Goal: Task Accomplishment & Management: Use online tool/utility

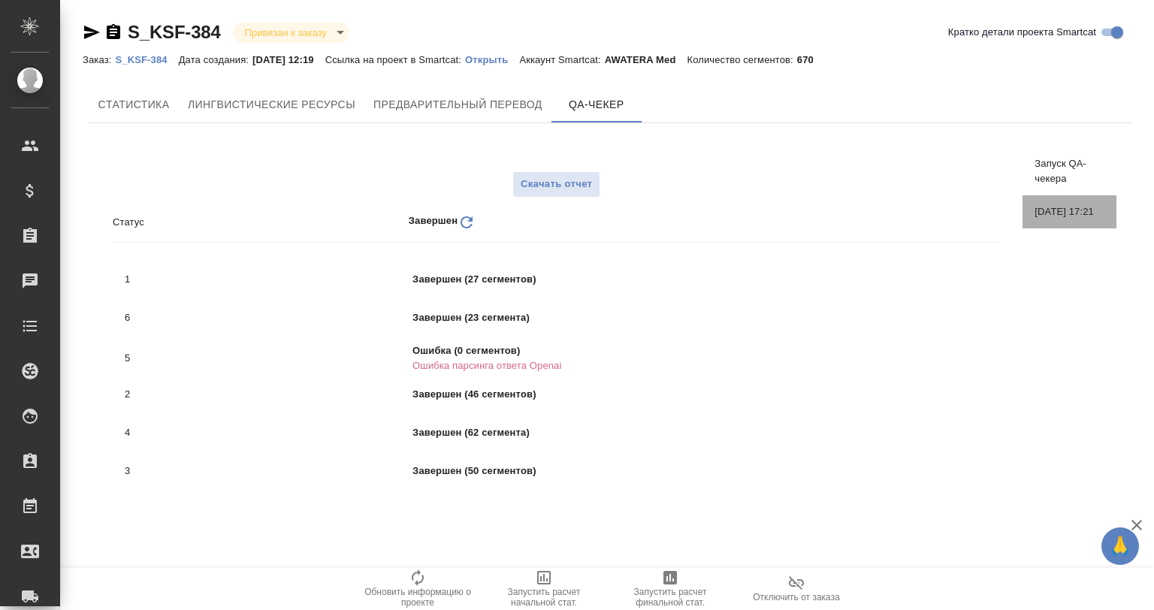
click at [1042, 203] on div "01.08.2025, 17:21" at bounding box center [1070, 211] width 94 height 33
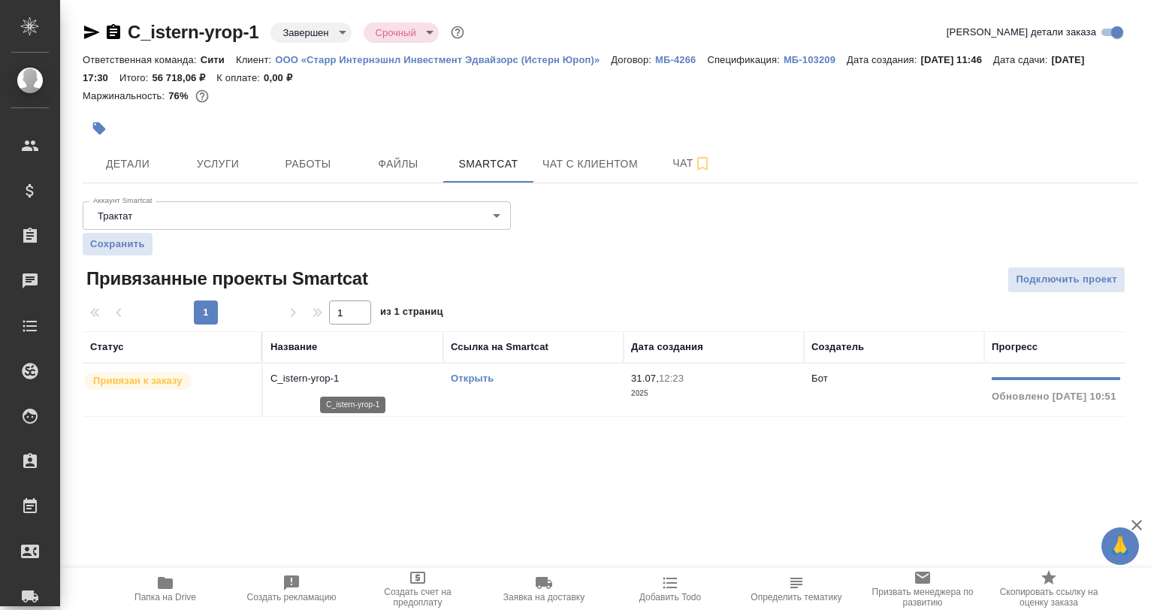
click at [346, 378] on p "C_istern-yrop-1" at bounding box center [352, 378] width 165 height 15
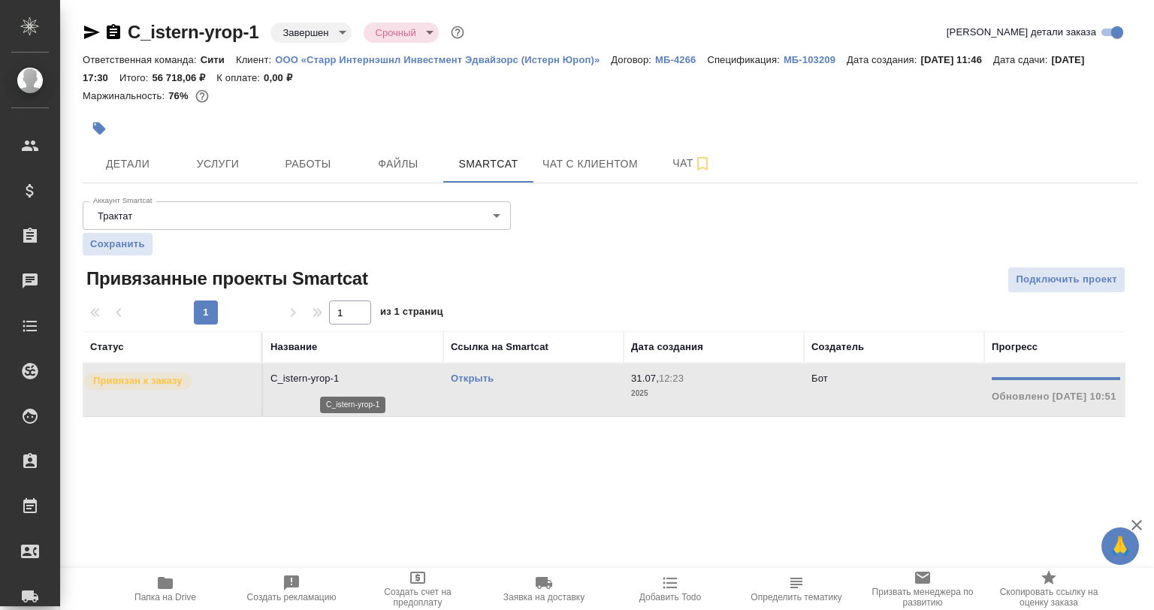
click at [346, 378] on p "C_istern-yrop-1" at bounding box center [352, 378] width 165 height 15
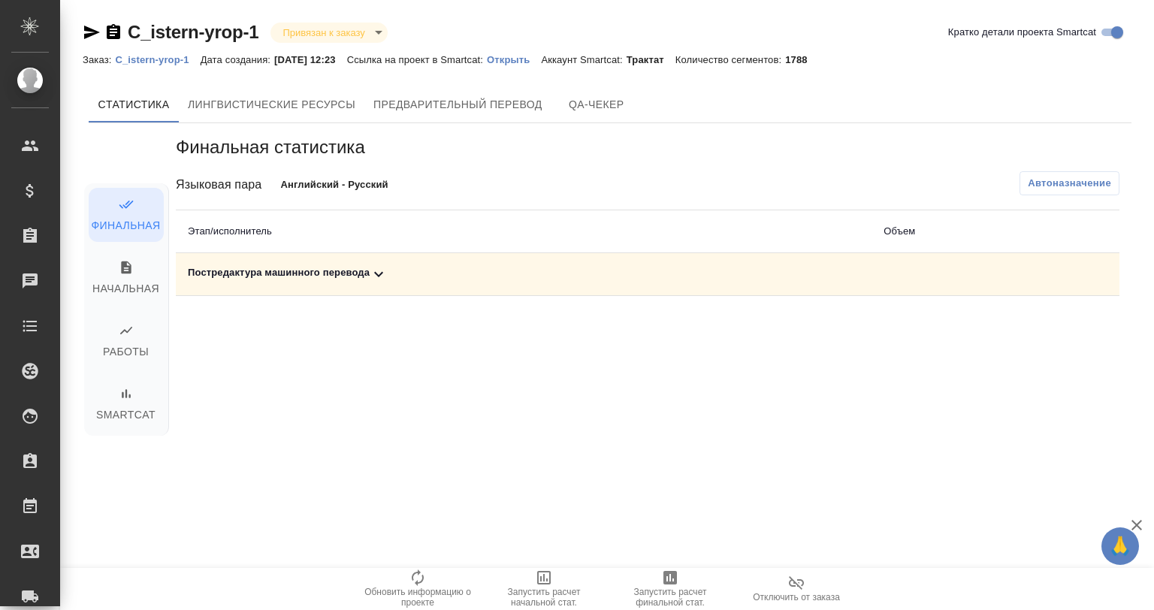
click at [379, 272] on icon at bounding box center [379, 274] width 18 height 18
click at [379, 272] on icon at bounding box center [378, 273] width 9 height 5
click at [487, 108] on span "Предварительный перевод" at bounding box center [457, 104] width 169 height 19
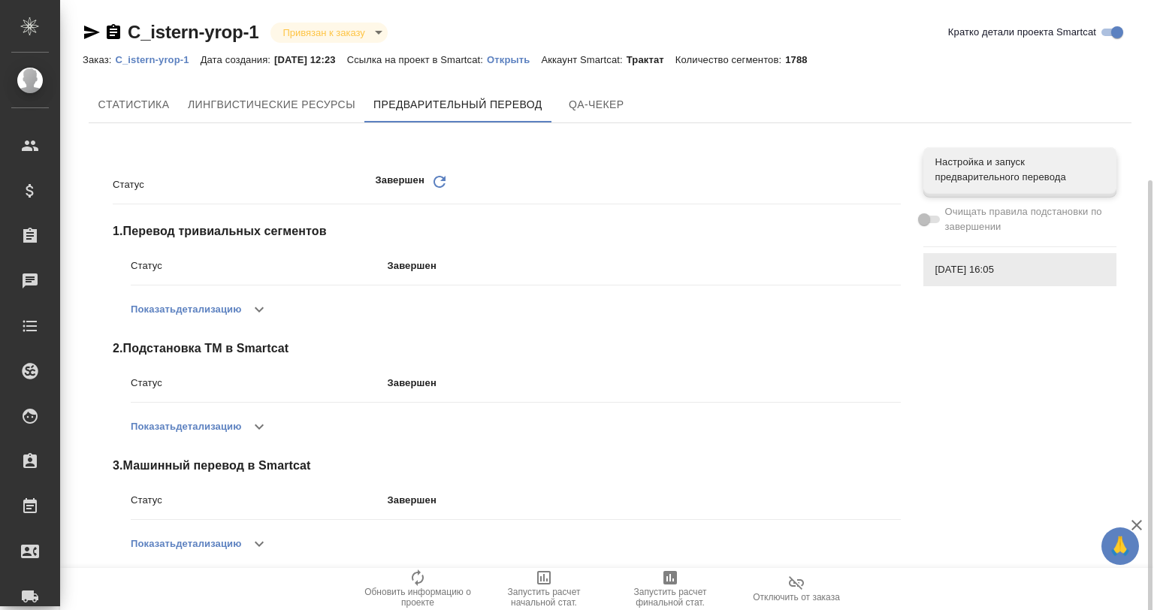
scroll to position [131, 0]
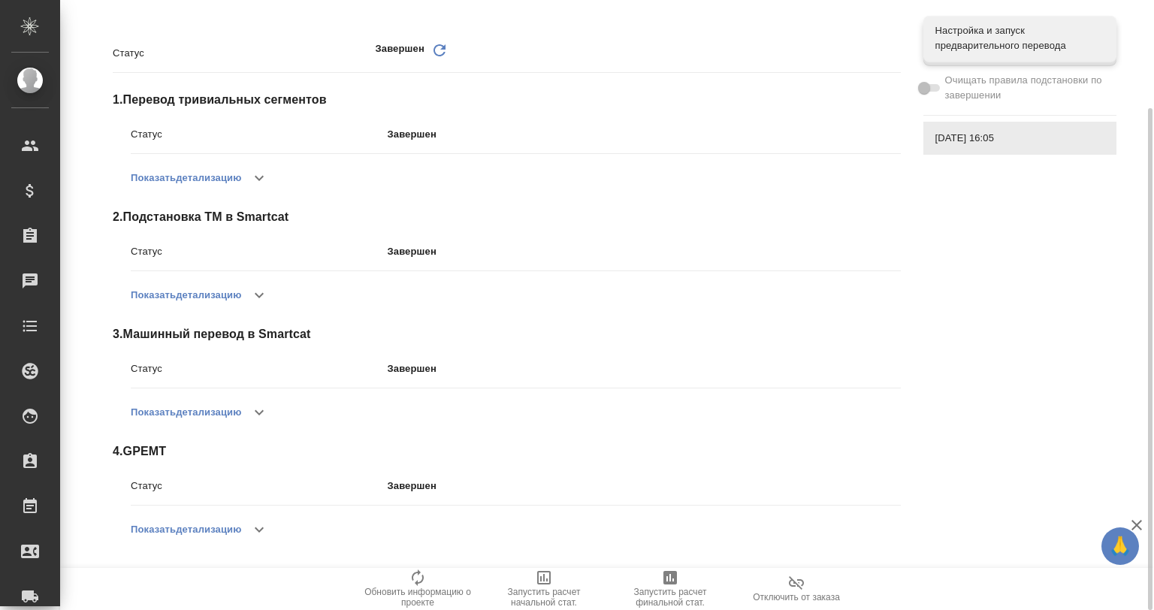
click at [268, 527] on icon "button" at bounding box center [259, 530] width 18 height 18
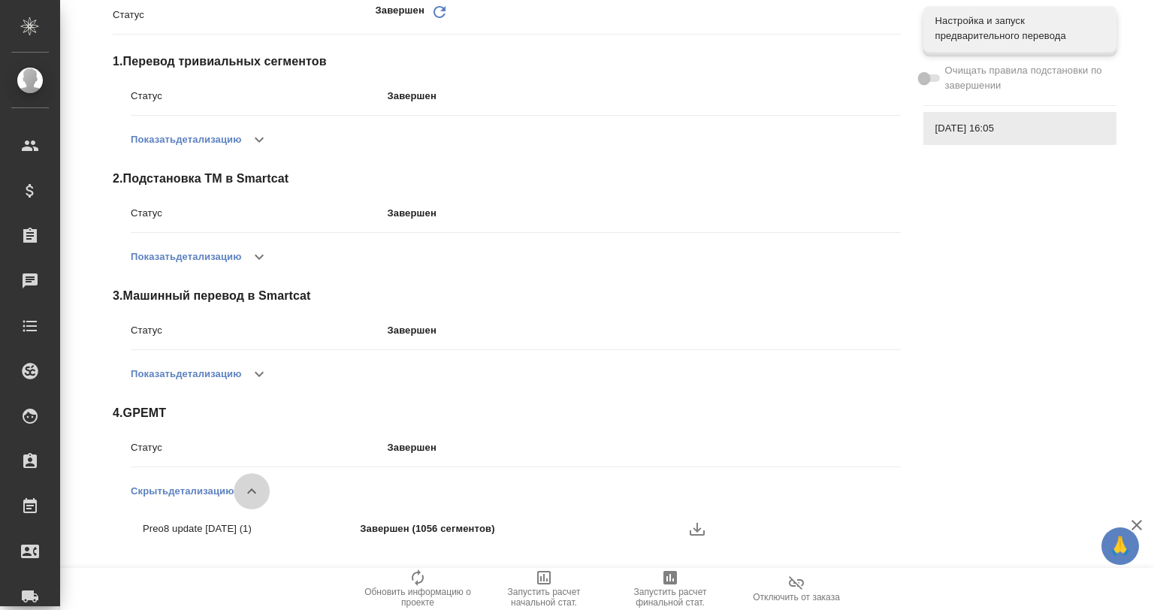
click at [253, 493] on icon "button" at bounding box center [252, 491] width 18 height 18
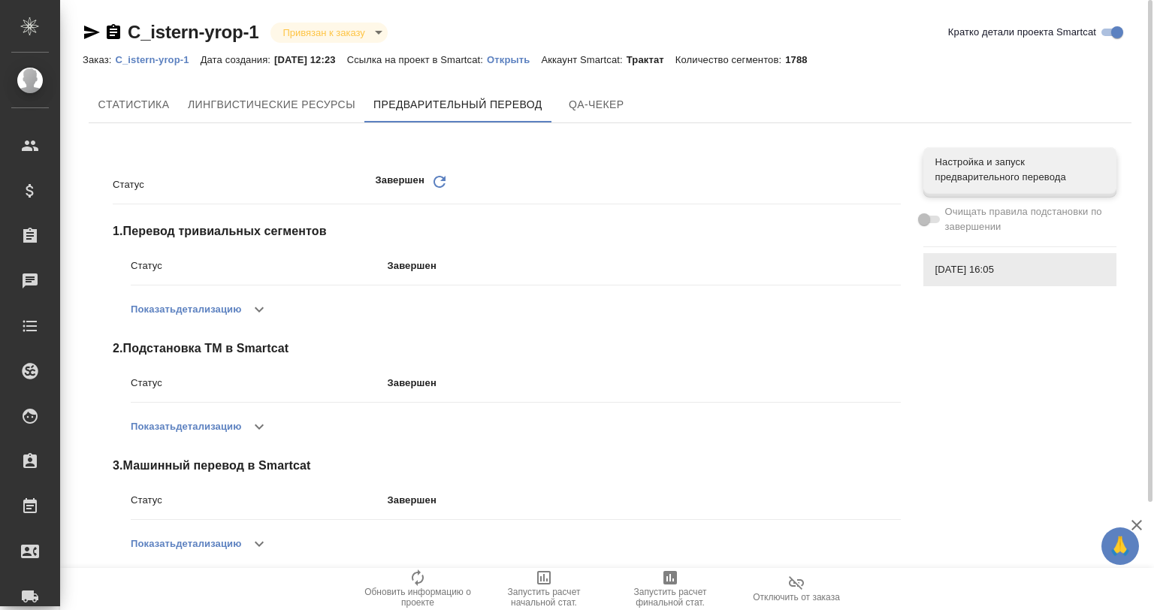
scroll to position [50, 0]
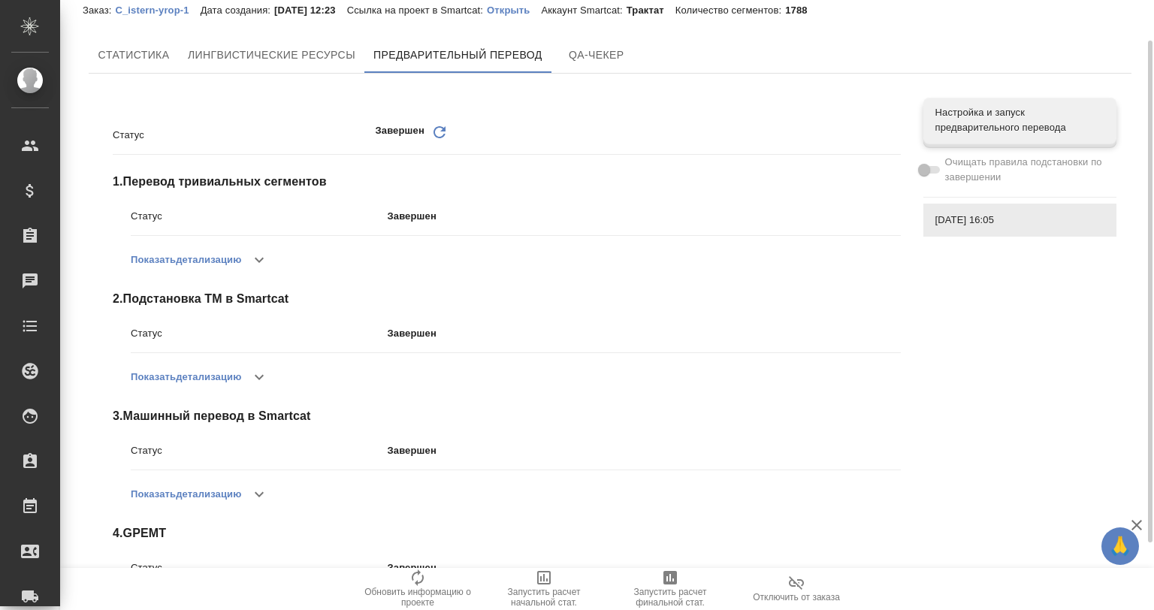
click at [605, 116] on div "Статус Завершен Обновить 1 . Перевод тривиальных сегментов Статус Завершен Пока…" at bounding box center [507, 376] width 788 height 532
click at [594, 66] on button "QA-чекер" at bounding box center [596, 55] width 90 height 36
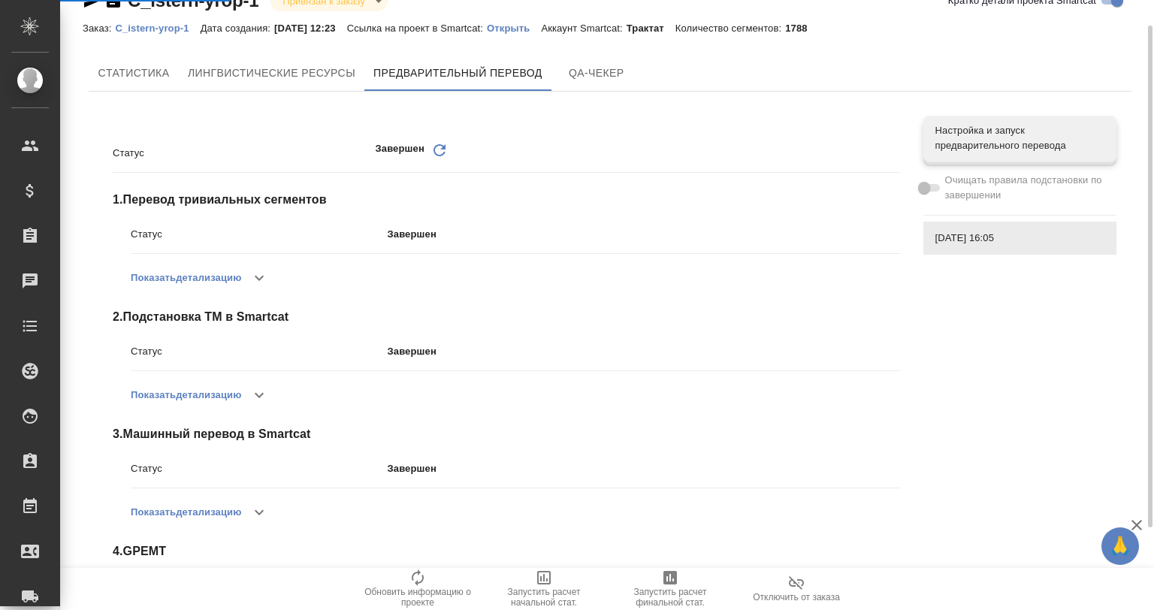
scroll to position [0, 0]
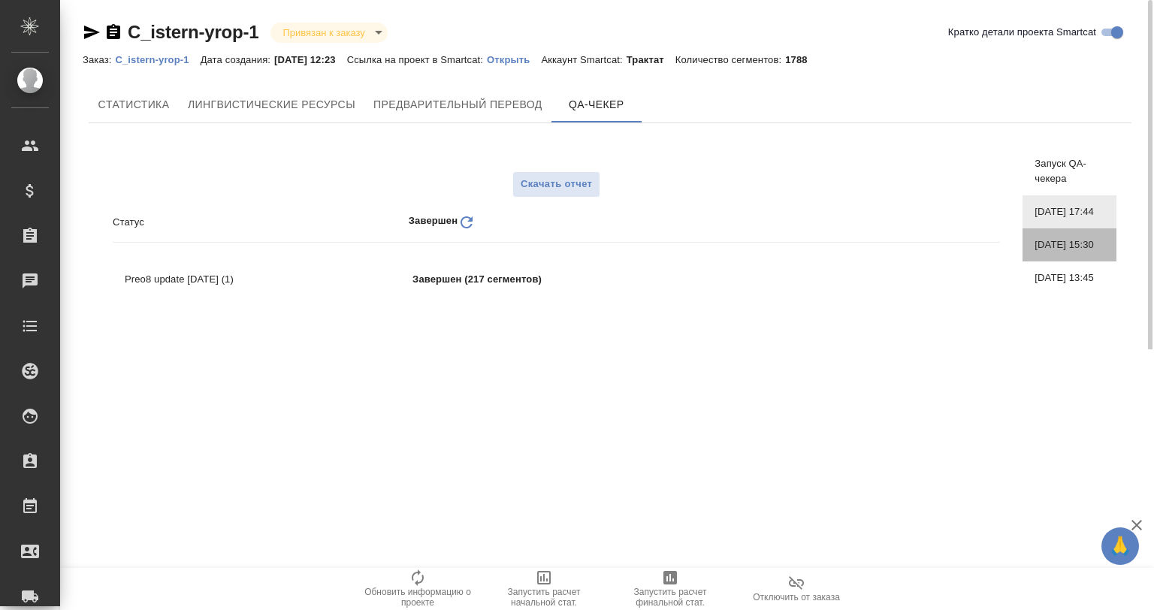
click at [1062, 252] on span "06.08.2025, 15:30" at bounding box center [1070, 244] width 70 height 15
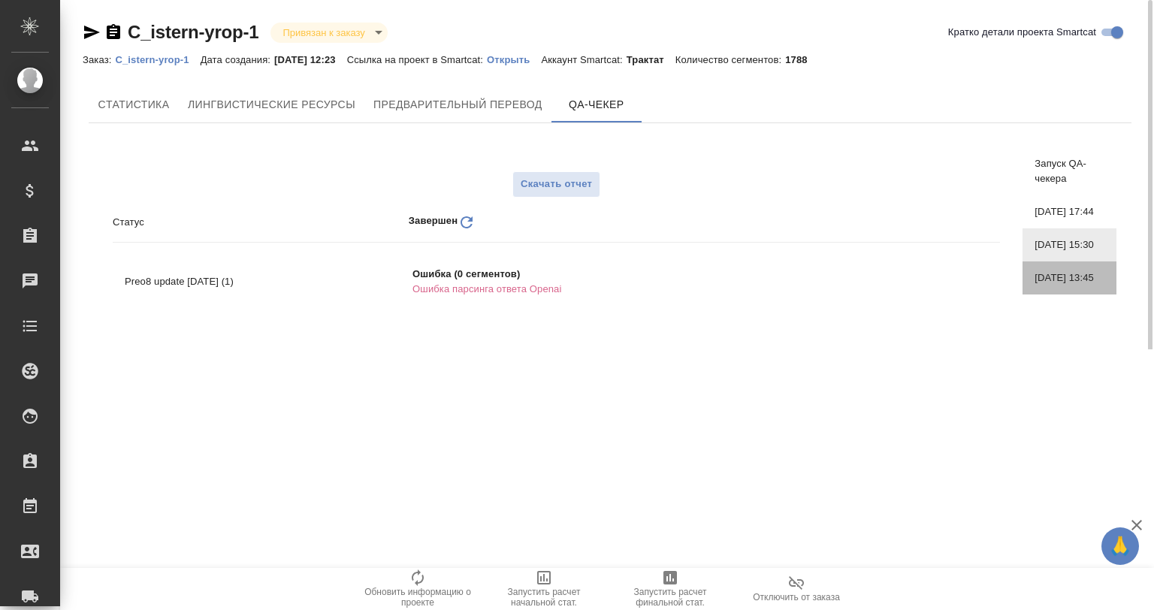
click at [1072, 286] on span "06.08.2025, 13:45" at bounding box center [1070, 277] width 70 height 15
click at [1049, 219] on span "06.08.2025, 17:44" at bounding box center [1070, 211] width 70 height 15
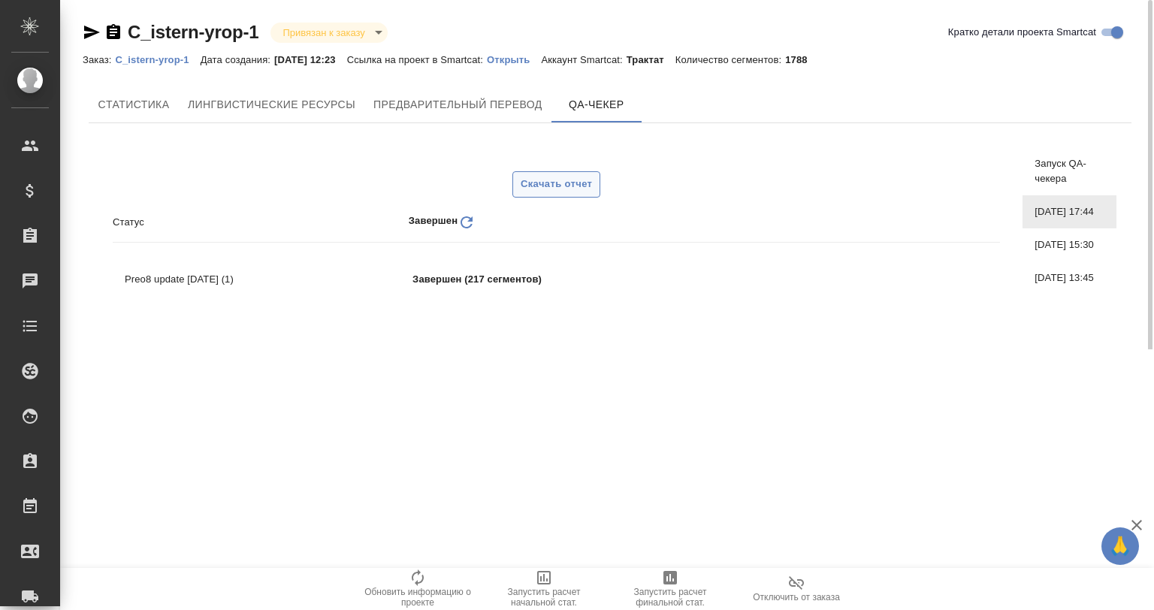
click at [541, 186] on span "Скачать отчет" at bounding box center [556, 184] width 71 height 17
